Goal: Task Accomplishment & Management: Manage account settings

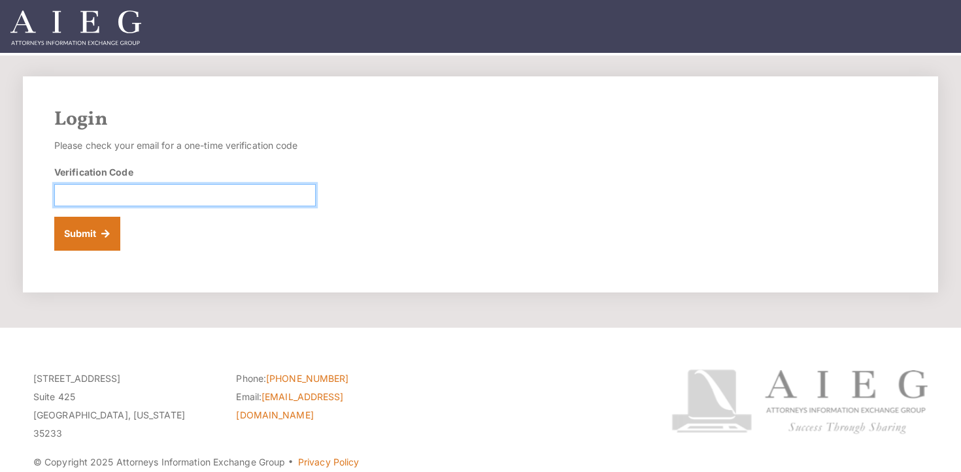
click at [157, 188] on input "Verification Code" at bounding box center [184, 195] width 261 height 22
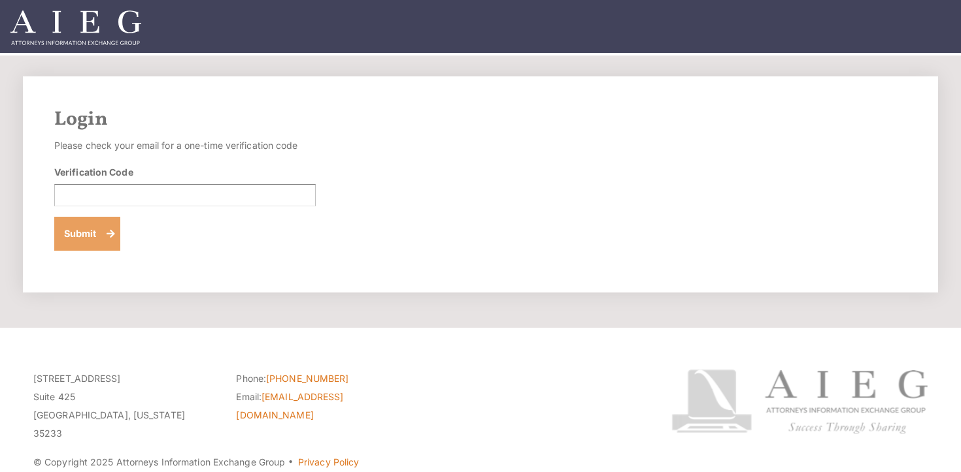
click at [90, 227] on button "Submit" at bounding box center [87, 234] width 66 height 34
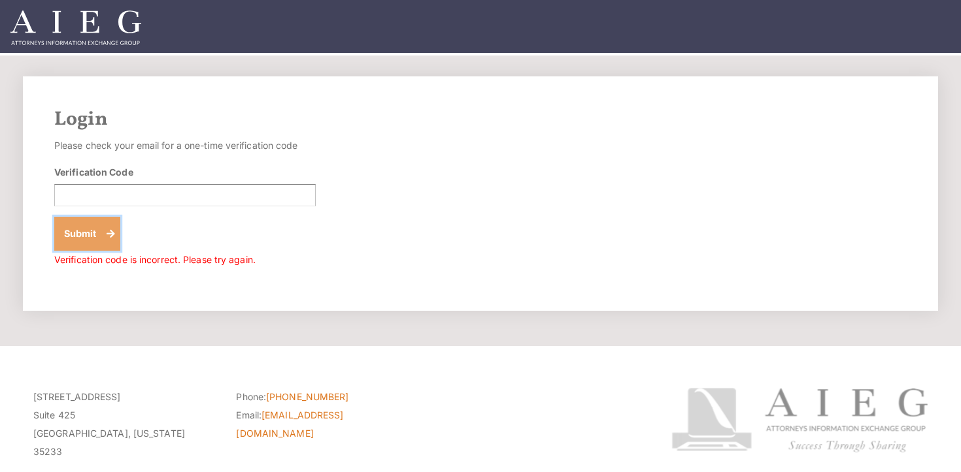
click at [109, 229] on button "Submit" at bounding box center [87, 234] width 66 height 34
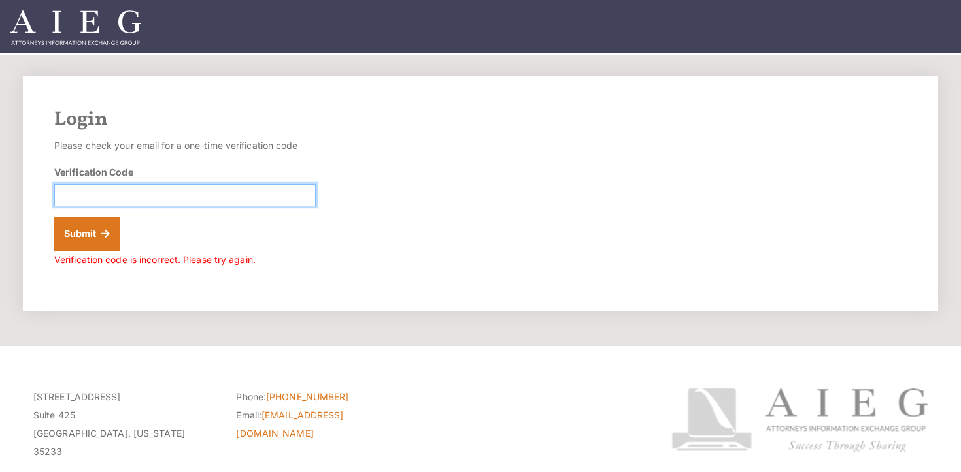
click at [148, 195] on input "Verification Code" at bounding box center [184, 195] width 261 height 22
type input "416466"
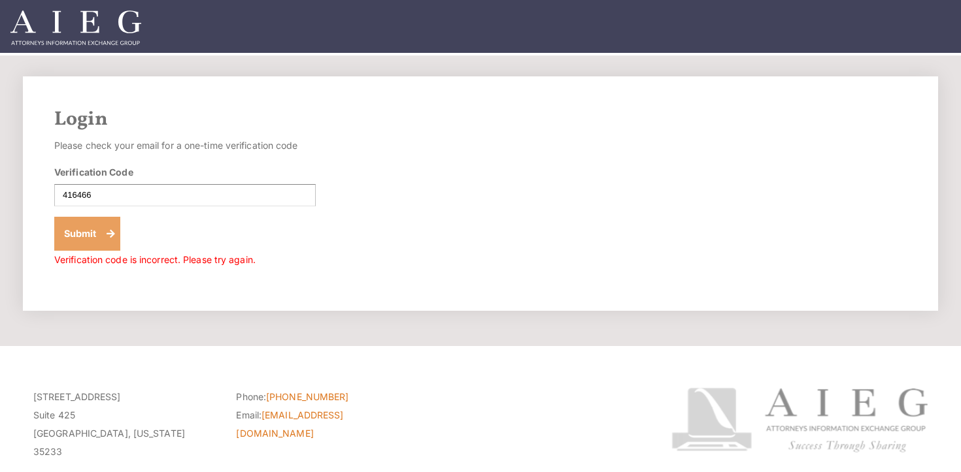
click at [99, 224] on button "Submit" at bounding box center [87, 234] width 66 height 34
click at [113, 223] on button "Submit" at bounding box center [87, 234] width 66 height 34
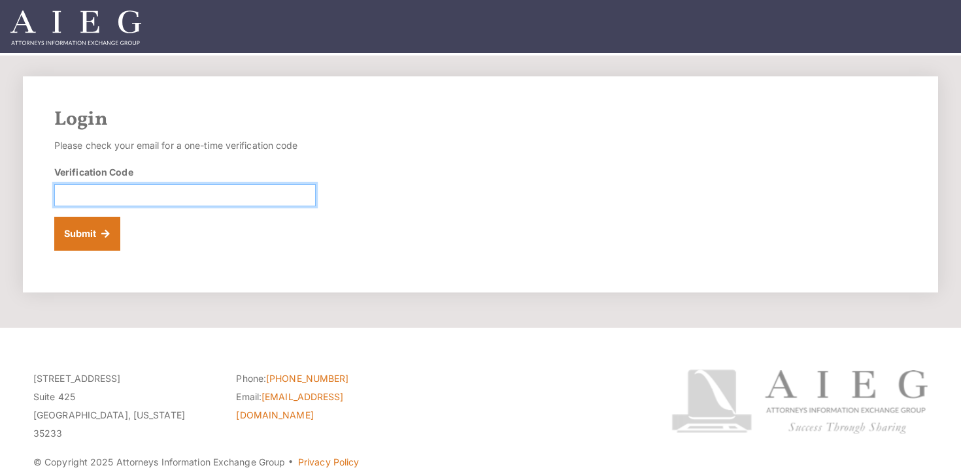
click at [99, 197] on input "Verification Code" at bounding box center [184, 195] width 261 height 22
paste input "294022"
type input "294022"
click at [78, 235] on button "Submit" at bounding box center [87, 234] width 66 height 34
